Goal: Transaction & Acquisition: Purchase product/service

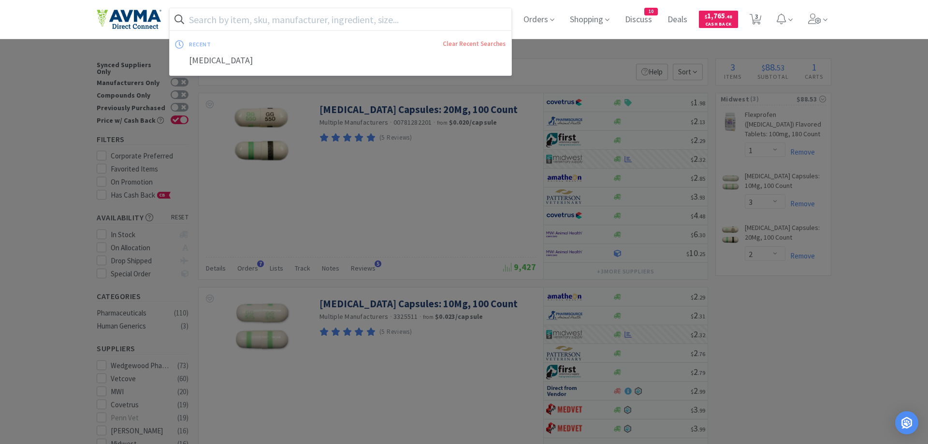
select select "1"
select select "3"
select select "2"
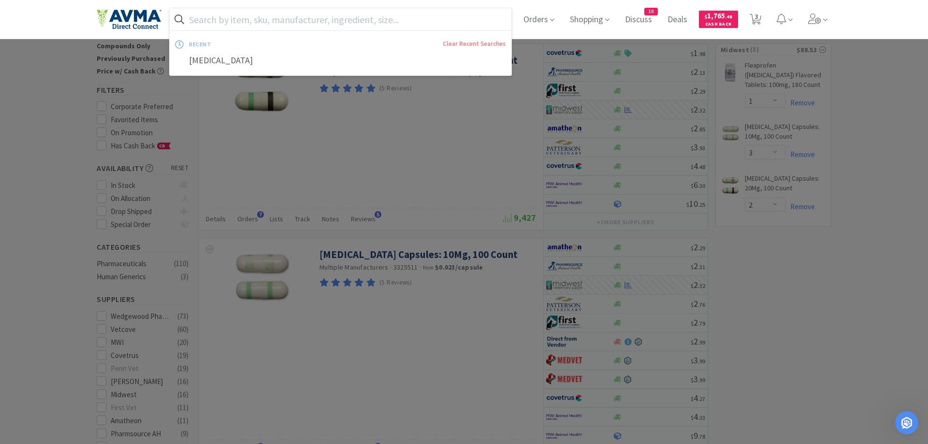
click at [246, 19] on input "text" at bounding box center [341, 19] width 342 height 22
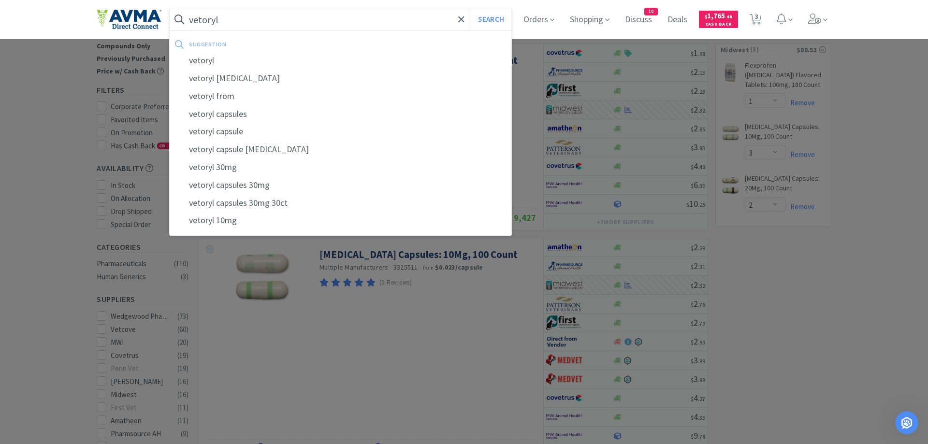
type input "vetoryl"
click at [471, 8] on button "Search" at bounding box center [491, 19] width 40 height 22
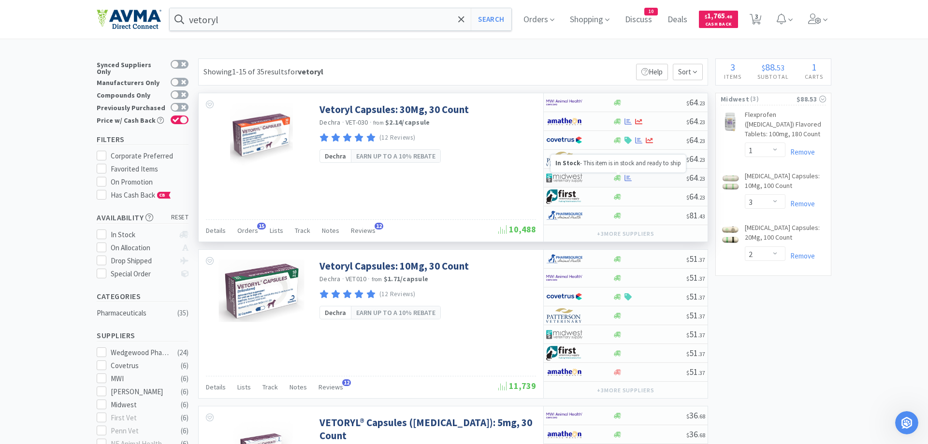
click at [620, 178] on icon at bounding box center [617, 178] width 7 height 7
select select "1"
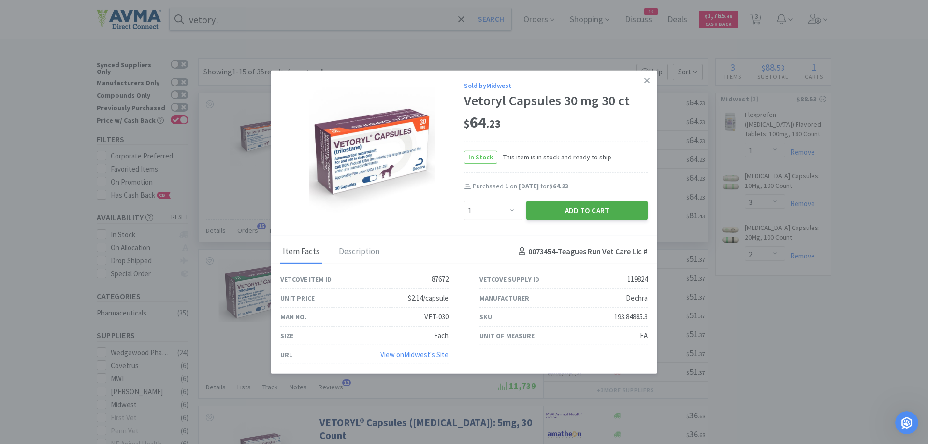
click at [562, 212] on button "Add to Cart" at bounding box center [587, 210] width 121 height 19
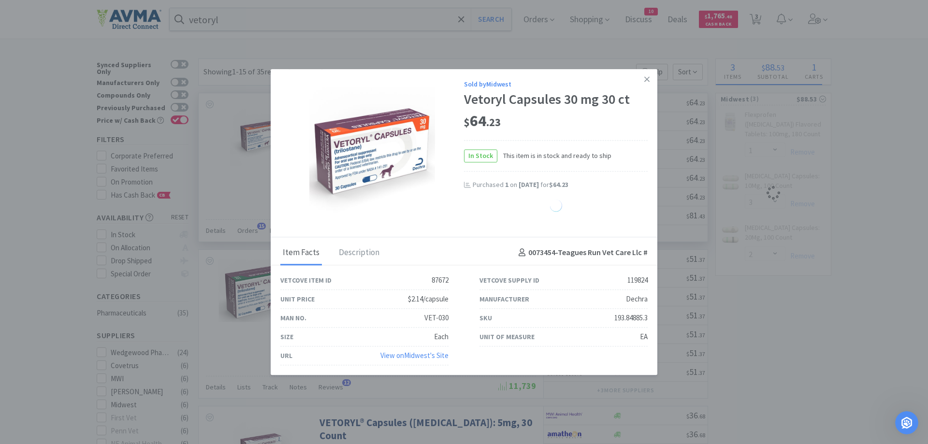
select select "1"
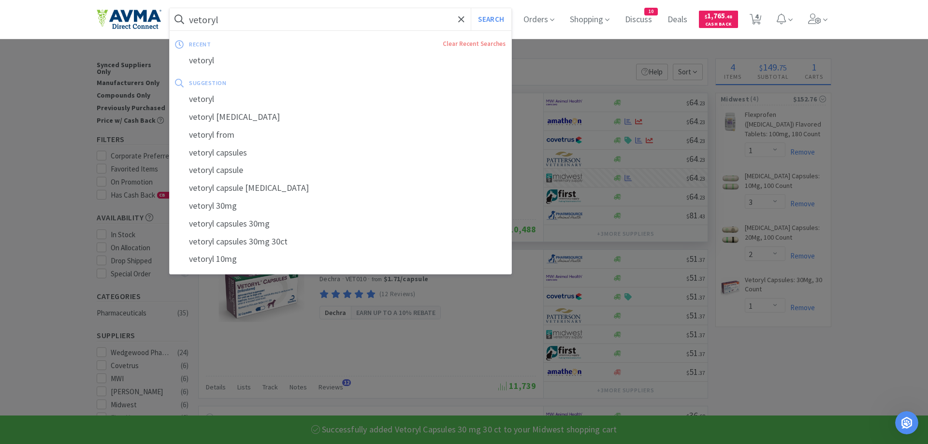
click at [228, 19] on input "vetoryl" at bounding box center [341, 19] width 342 height 22
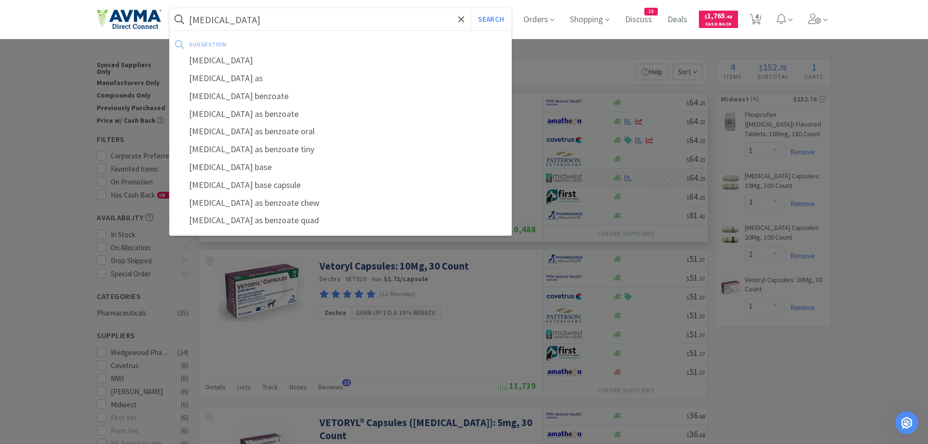
type input "metronidazole"
click at [471, 8] on button "Search" at bounding box center [491, 19] width 40 height 22
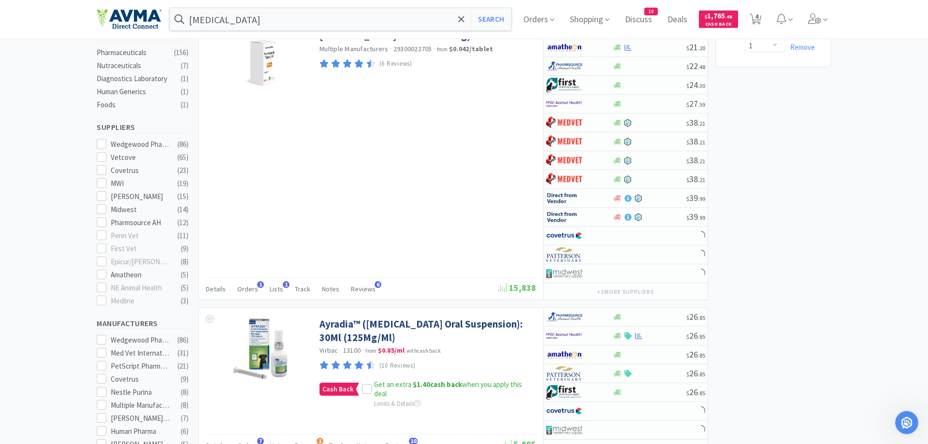
scroll to position [345, 0]
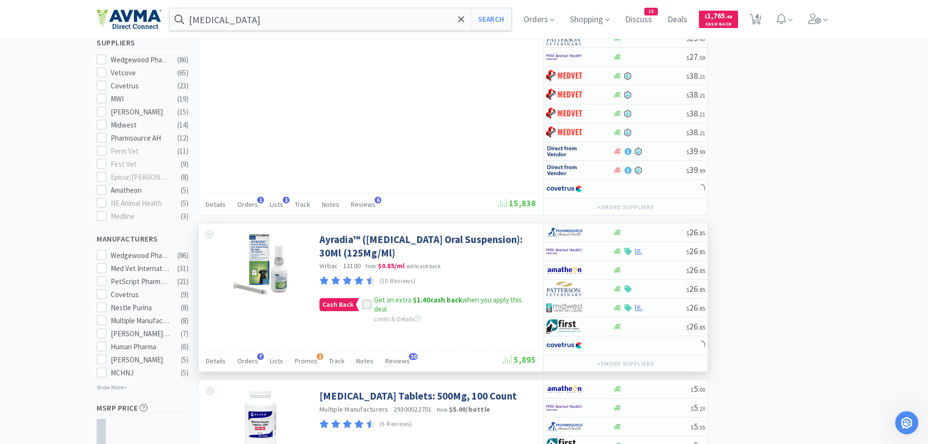
click at [366, 307] on icon at bounding box center [367, 305] width 7 height 7
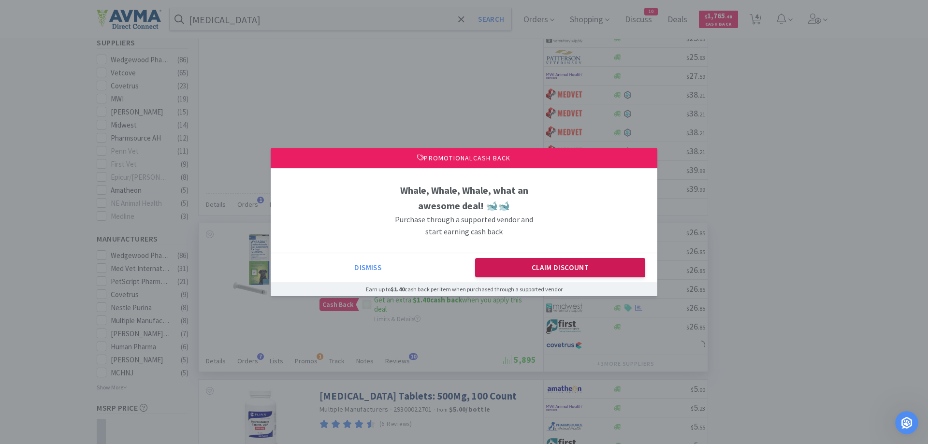
click at [507, 267] on button "Claim Discount" at bounding box center [560, 267] width 171 height 19
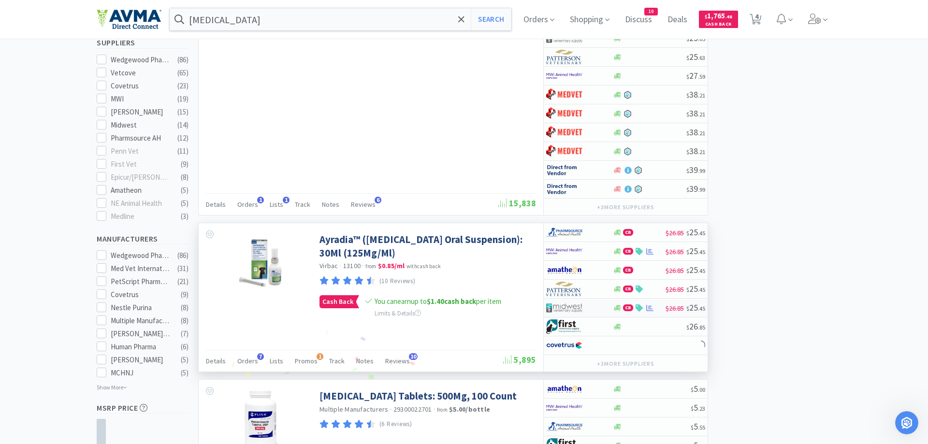
click at [609, 311] on div at bounding box center [579, 308] width 66 height 16
select select "1"
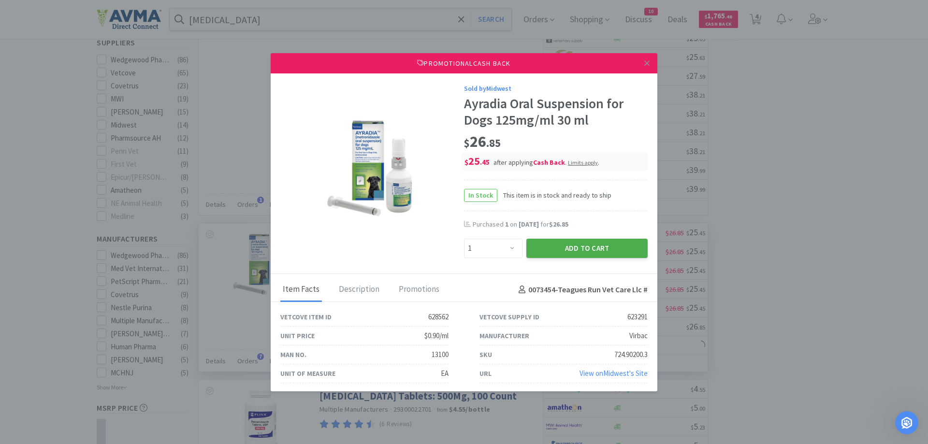
click at [589, 250] on button "Add to Cart" at bounding box center [587, 248] width 121 height 19
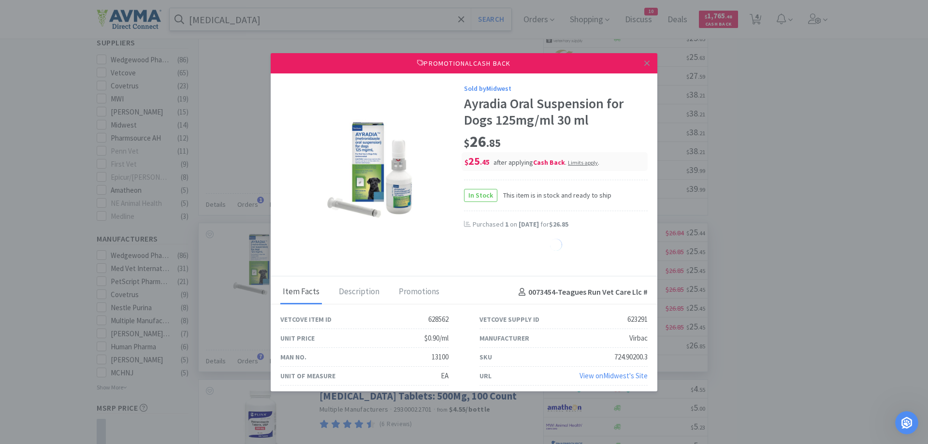
select select "1"
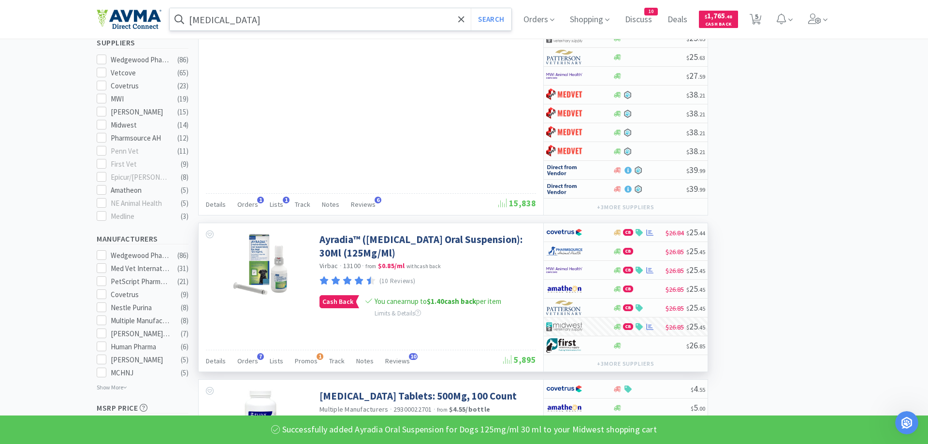
select select "1"
select select "3"
select select "2"
click at [260, 21] on input "metronidazole" at bounding box center [341, 19] width 342 height 22
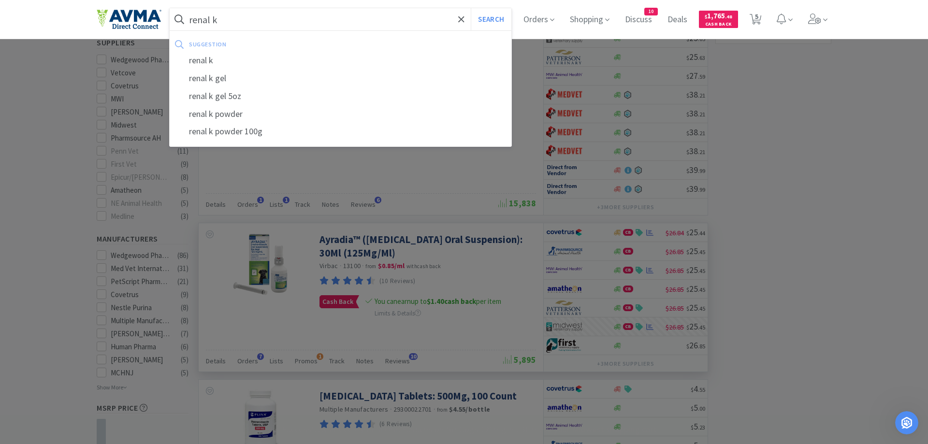
type input "renal k"
click at [471, 8] on button "Search" at bounding box center [491, 19] width 40 height 22
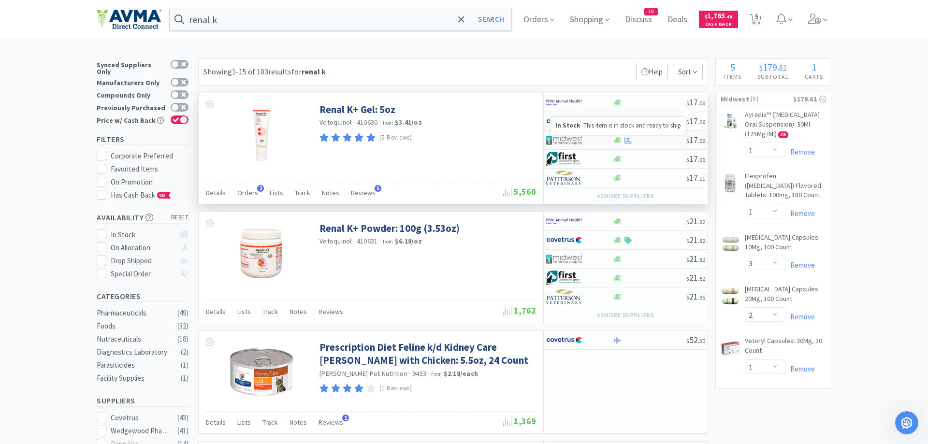
click at [619, 144] on icon at bounding box center [617, 140] width 7 height 7
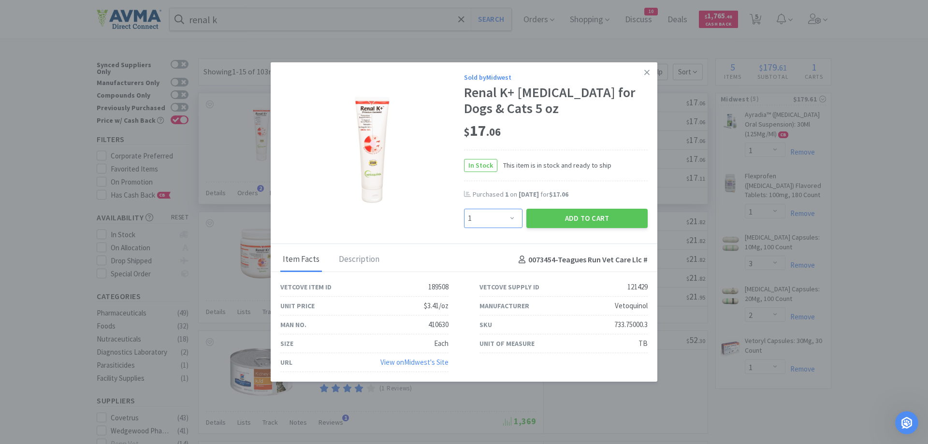
click at [464, 209] on select "Enter Quantity 1 2 3 4 5 6 7 8 9 10 11 12 13 14 15 16 17 18 19 20 Enter Quantity" at bounding box center [493, 218] width 59 height 19
select select "2"
click option "2" at bounding box center [0, 0] width 0 height 0
click at [561, 214] on button "Add to Cart" at bounding box center [587, 218] width 121 height 19
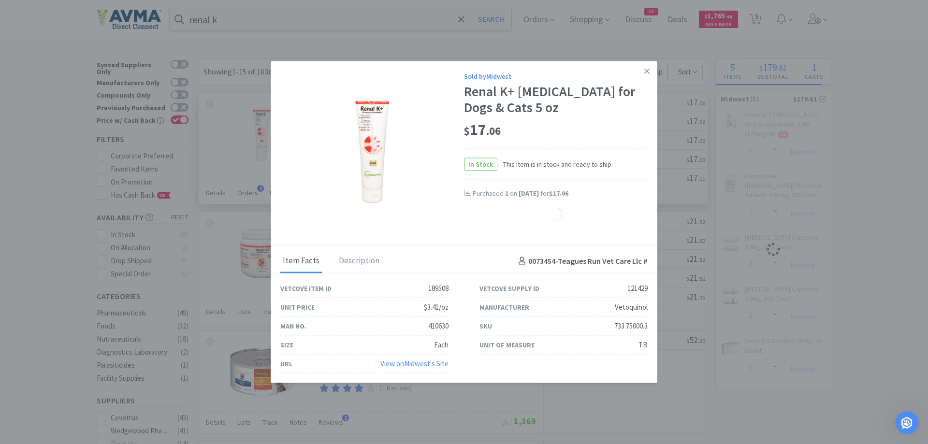
select select "2"
select select "1"
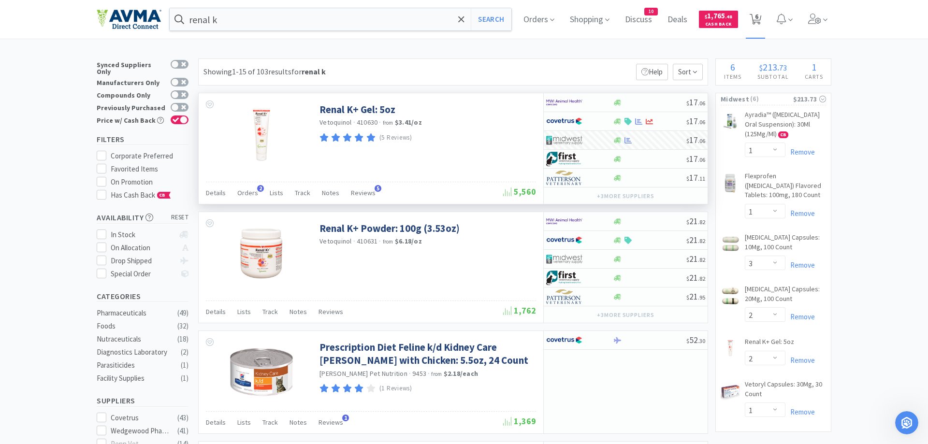
click at [757, 19] on span "6" at bounding box center [756, 16] width 3 height 39
select select "1"
select select "3"
select select "2"
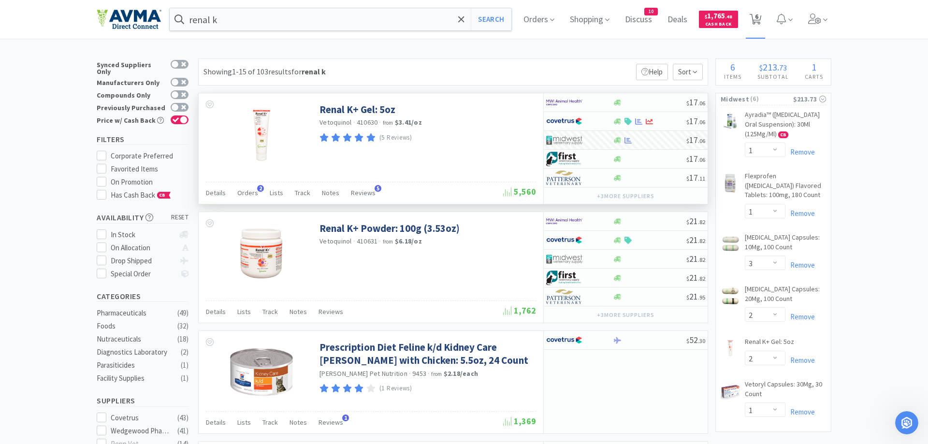
select select "2"
select select "1"
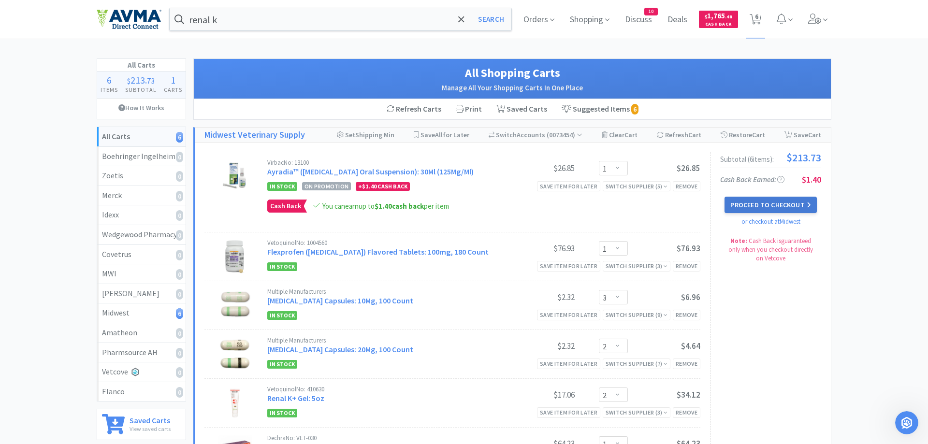
click at [749, 207] on button "Proceed to Checkout" at bounding box center [771, 205] width 92 height 16
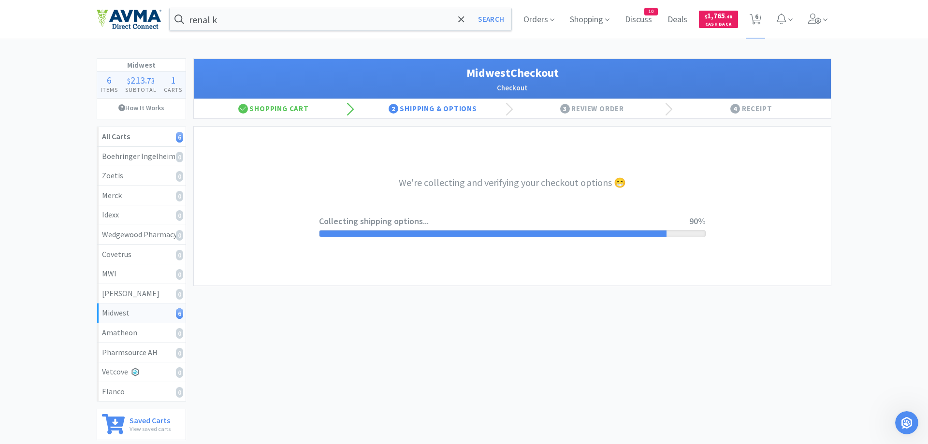
select select "0"
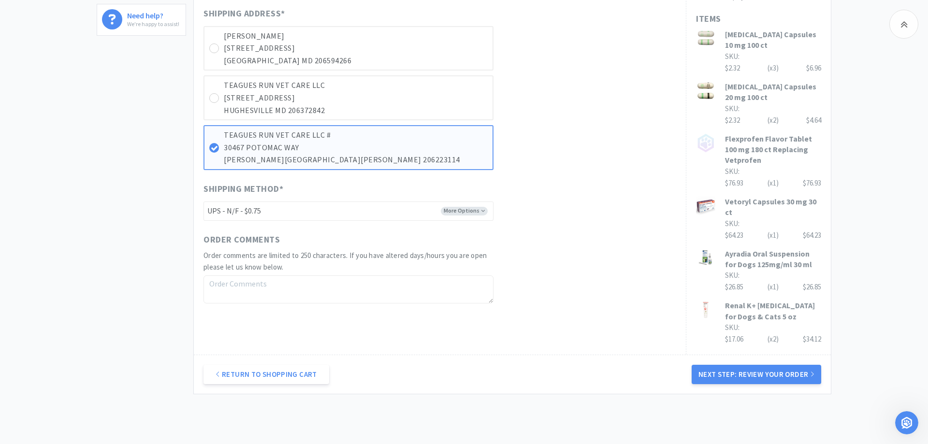
drag, startPoint x: 753, startPoint y: 353, endPoint x: 747, endPoint y: 346, distance: 8.9
click at [753, 365] on button "Next Step: Review Your Order" at bounding box center [757, 374] width 130 height 19
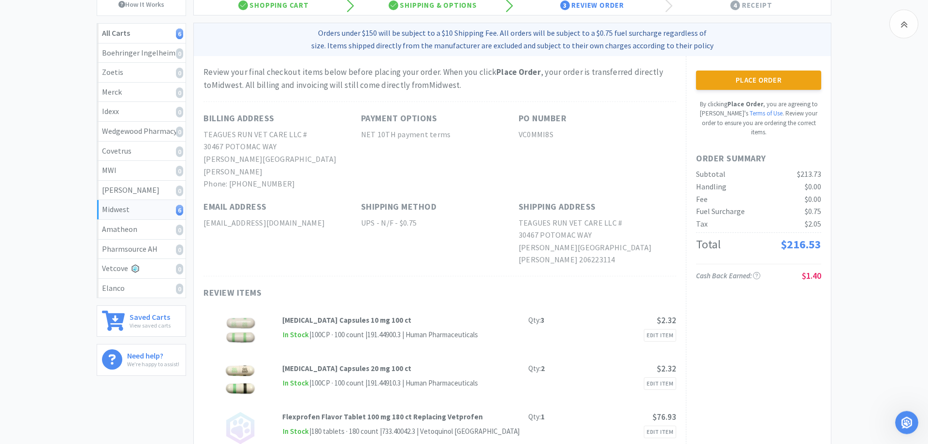
scroll to position [49, 0]
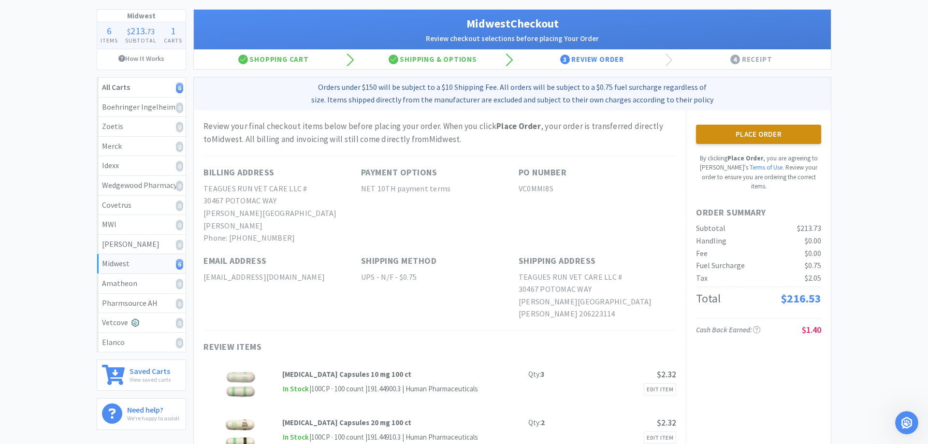
click at [745, 135] on button "Place Order" at bounding box center [758, 134] width 125 height 19
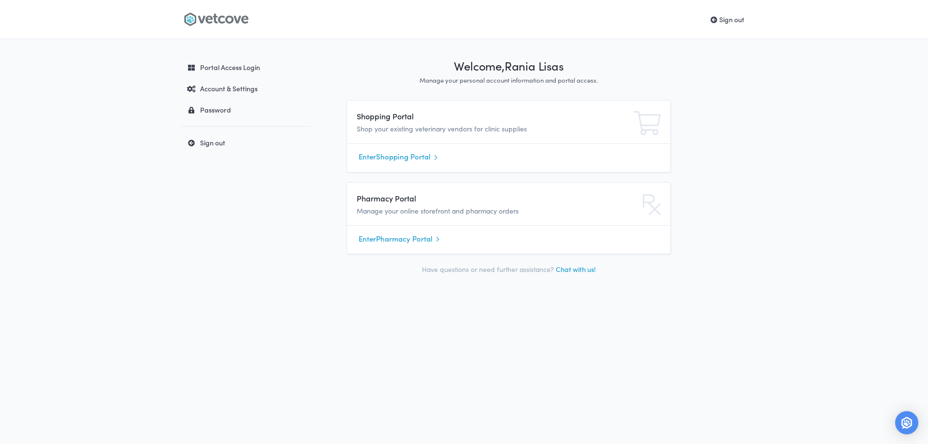
click at [393, 156] on link "Enter Shopping Portal" at bounding box center [509, 157] width 300 height 15
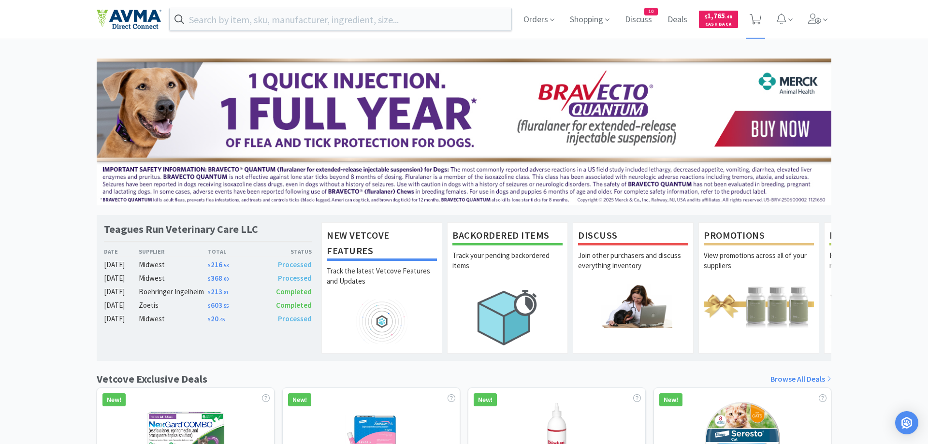
click at [759, 22] on icon at bounding box center [756, 19] width 12 height 11
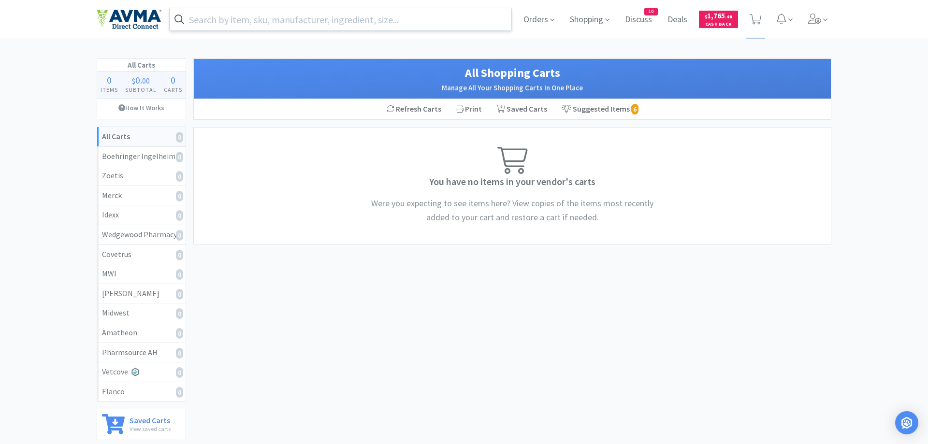
drag, startPoint x: 329, startPoint y: 16, endPoint x: 332, endPoint y: 20, distance: 5.2
click at [332, 20] on input "text" at bounding box center [341, 19] width 342 height 22
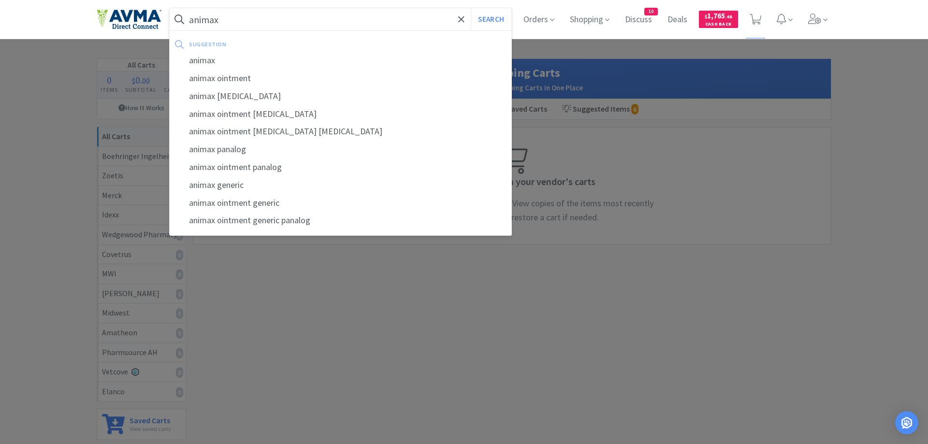
type input "animax"
click at [471, 8] on button "Search" at bounding box center [491, 19] width 40 height 22
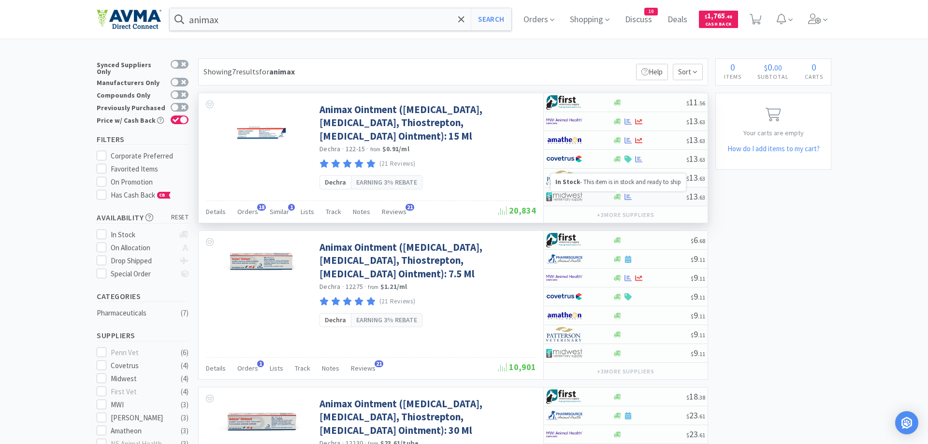
click at [618, 196] on icon at bounding box center [617, 197] width 7 height 6
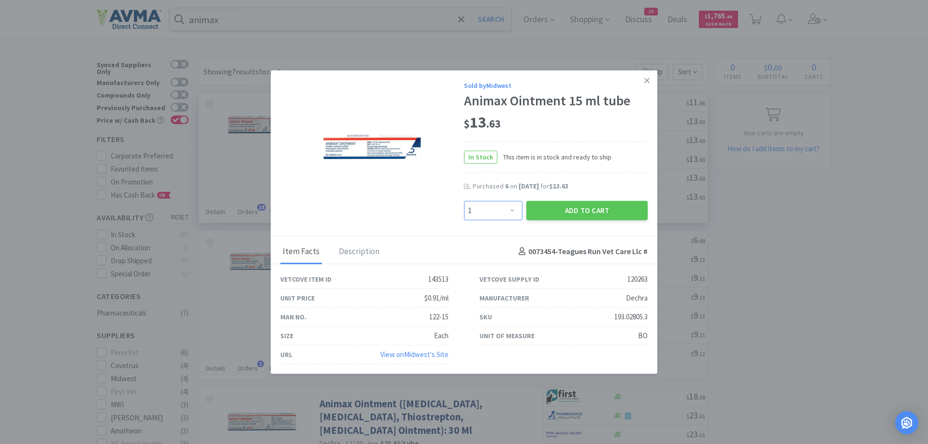
click at [464, 201] on select "Enter Quantity 1 2 3 4 5 6 7 8 9 10 11 12 13 14 15 16 17 18 19 20 Enter Quantity" at bounding box center [493, 210] width 59 height 19
select select "6"
click option "6" at bounding box center [0, 0] width 0 height 0
click at [567, 210] on button "Add to Cart" at bounding box center [587, 210] width 121 height 19
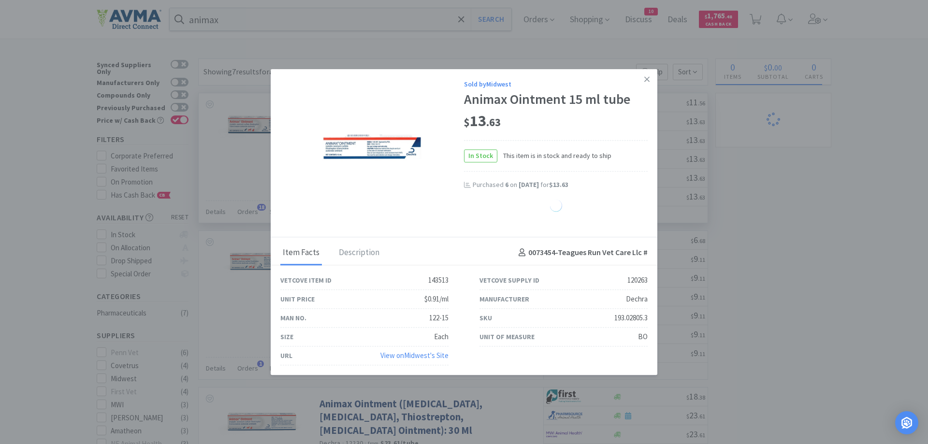
select select "6"
